Goal: Find specific page/section

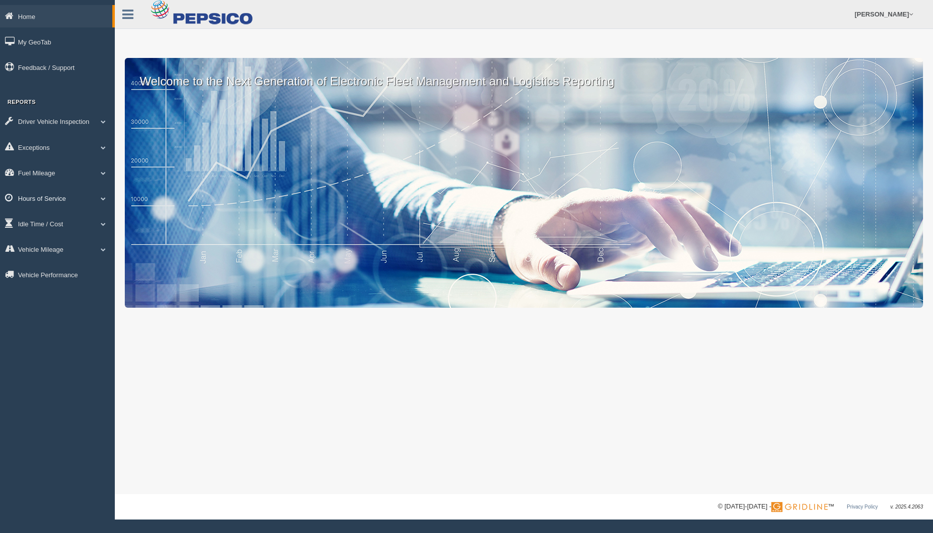
click at [55, 202] on link "Hours of Service" at bounding box center [57, 198] width 115 height 22
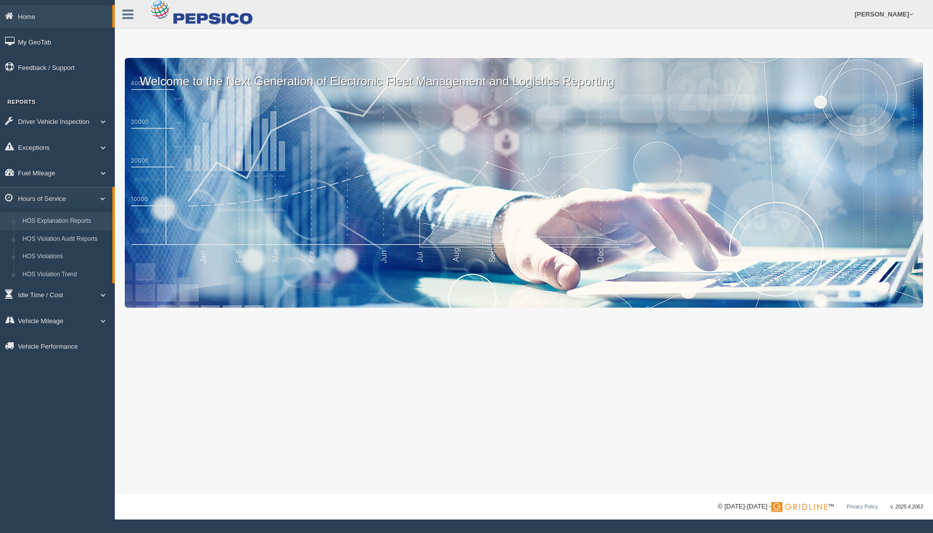
click at [71, 221] on link "HOS Explanation Reports" at bounding box center [65, 221] width 94 height 18
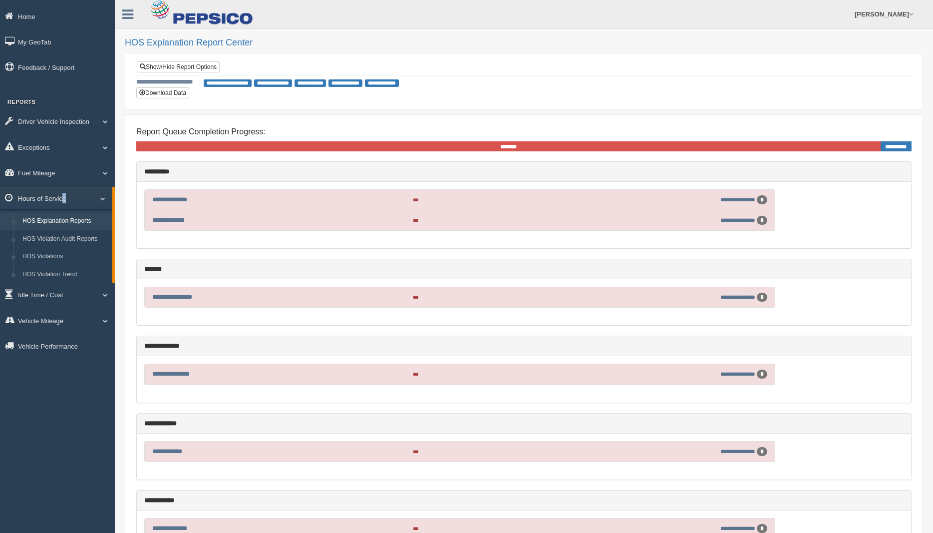
click at [64, 191] on link "Hours of Service" at bounding box center [56, 198] width 112 height 22
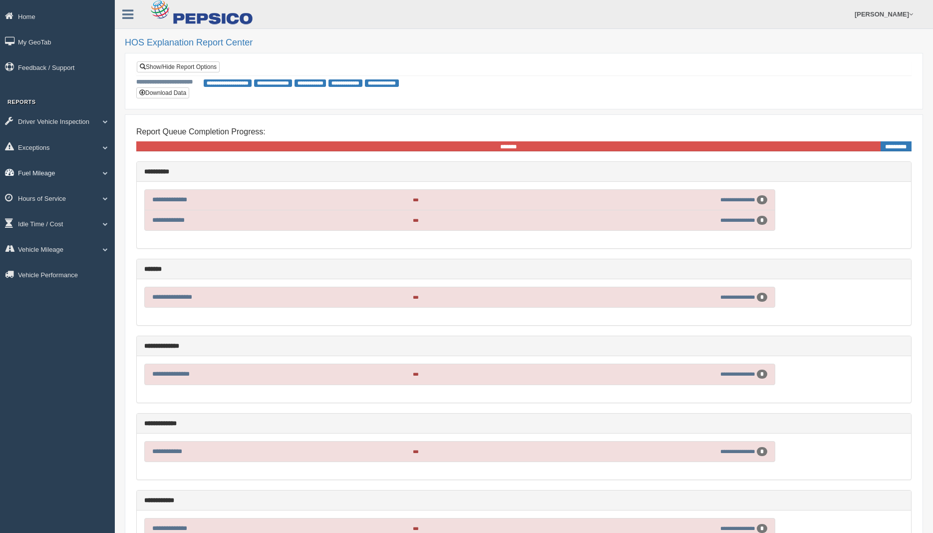
click at [65, 171] on link "Fuel Mileage" at bounding box center [57, 172] width 115 height 22
click at [67, 173] on link "Fuel Mileage" at bounding box center [56, 172] width 112 height 22
click at [63, 253] on link "Vehicle Mileage" at bounding box center [57, 249] width 115 height 22
click at [72, 252] on link "Vehicle Mileage" at bounding box center [56, 249] width 112 height 22
click at [61, 231] on link "Idle Time / Cost" at bounding box center [57, 223] width 115 height 22
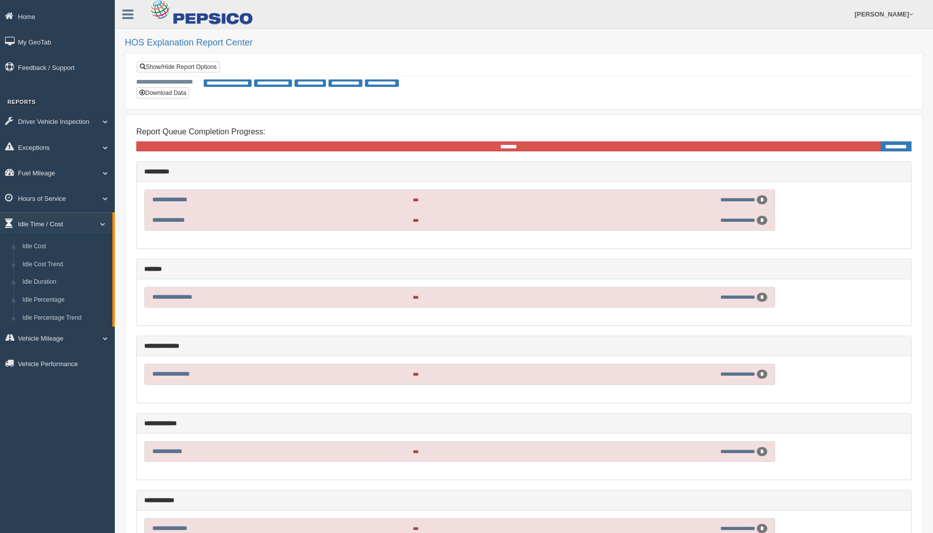
click at [63, 219] on link "Idle Time / Cost" at bounding box center [56, 223] width 112 height 22
